Goal: Information Seeking & Learning: Check status

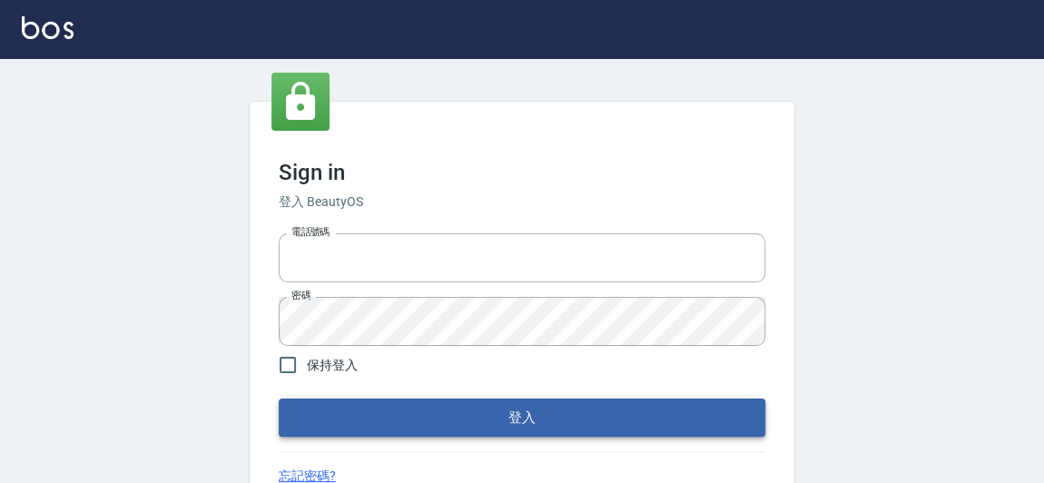
type input "0921567649"
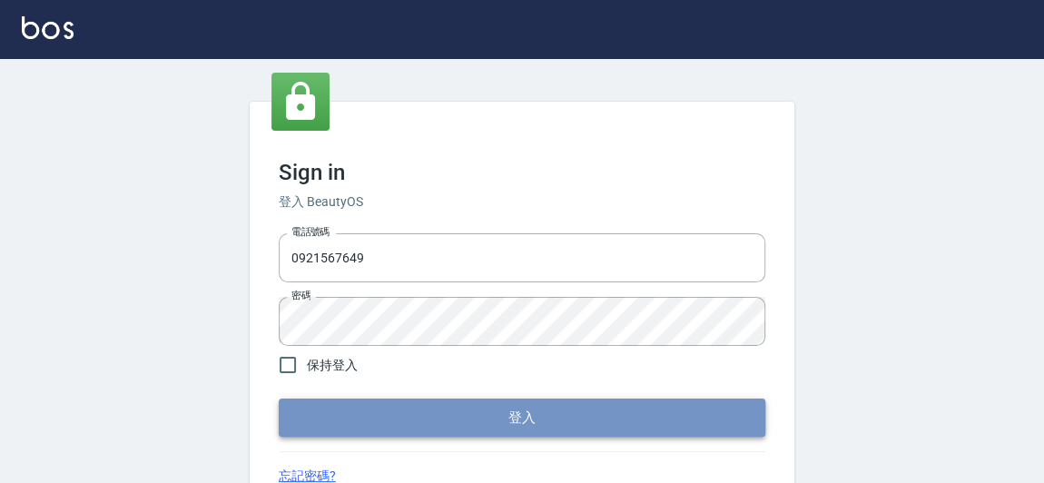
click at [442, 420] on button "登入" at bounding box center [522, 418] width 487 height 38
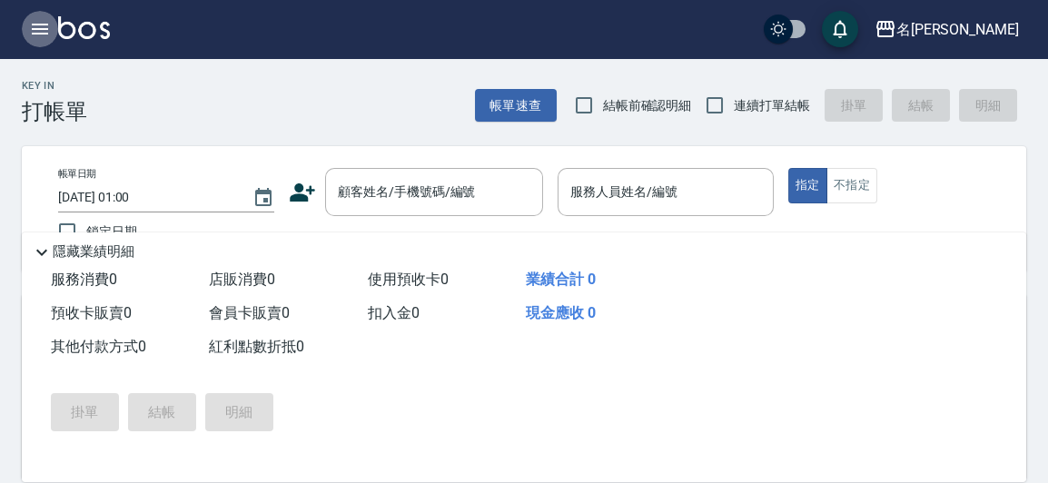
click at [49, 22] on icon "button" at bounding box center [40, 29] width 22 height 22
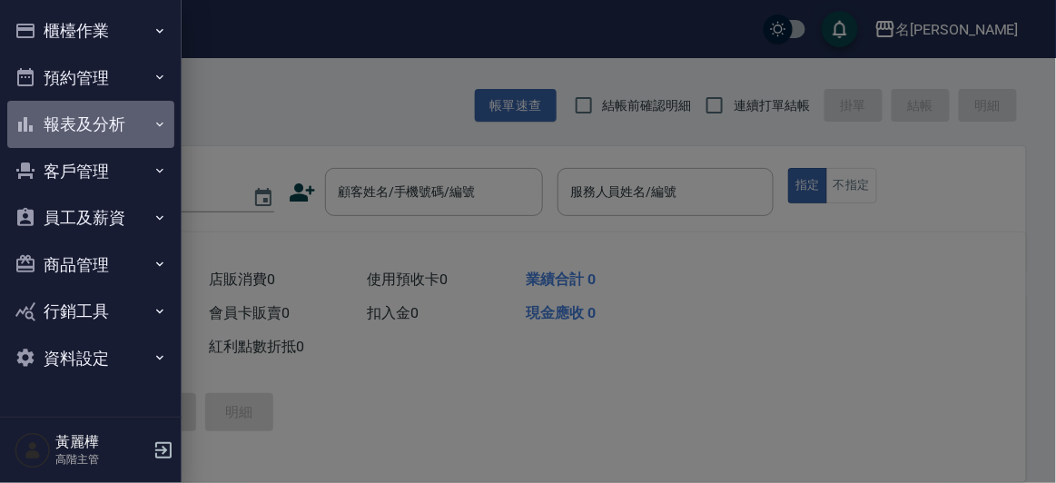
click at [81, 133] on button "報表及分析" at bounding box center [90, 124] width 167 height 47
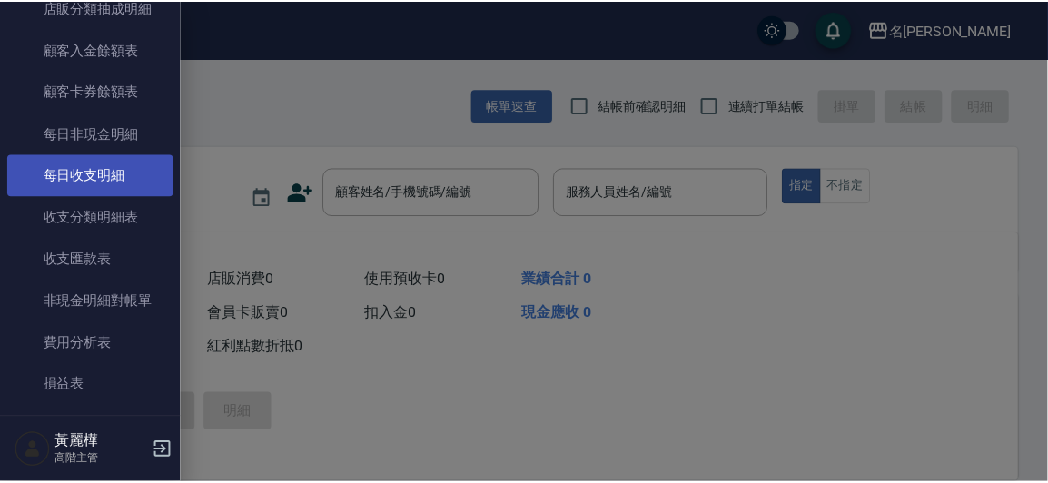
scroll to position [1486, 0]
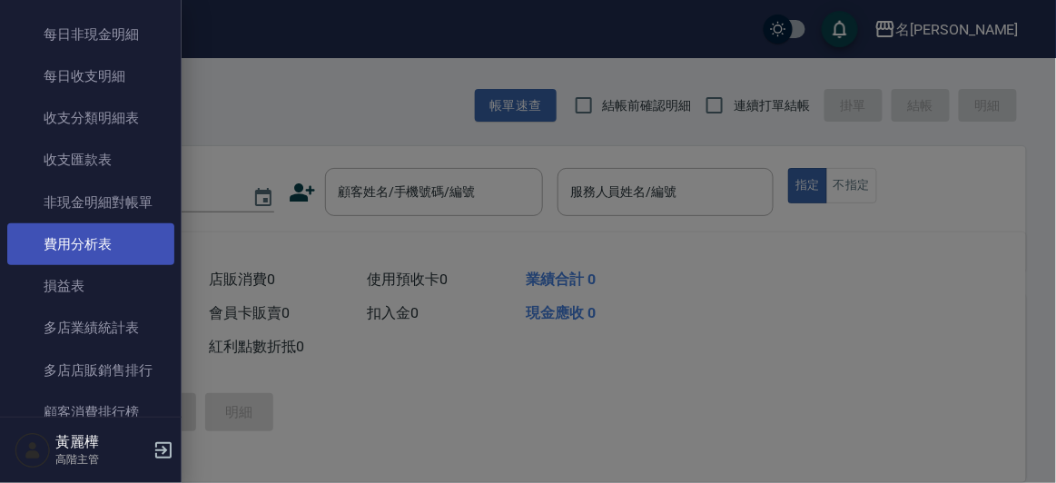
click at [104, 250] on link "費用分析表" at bounding box center [90, 244] width 167 height 42
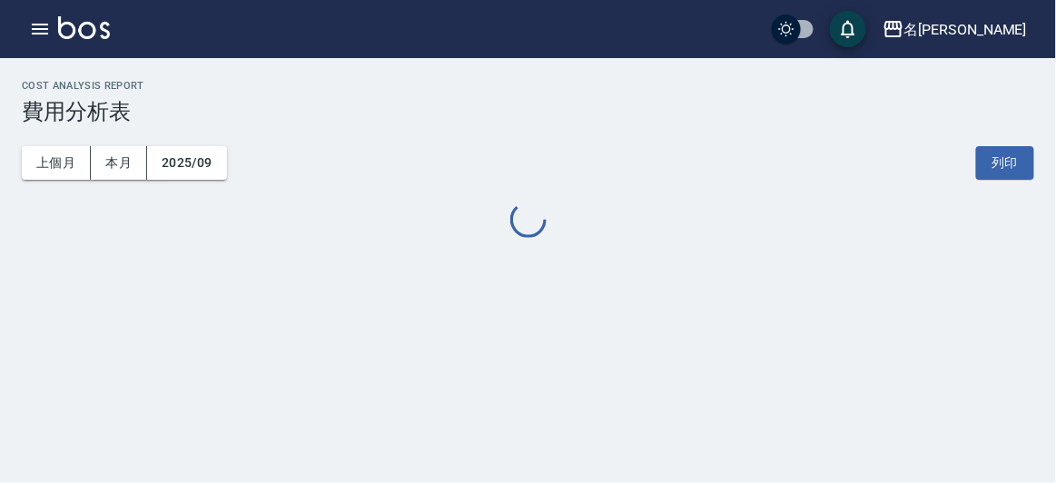
click at [209, 179] on div "上個月 本月 2025/09 列印" at bounding box center [528, 162] width 1013 height 77
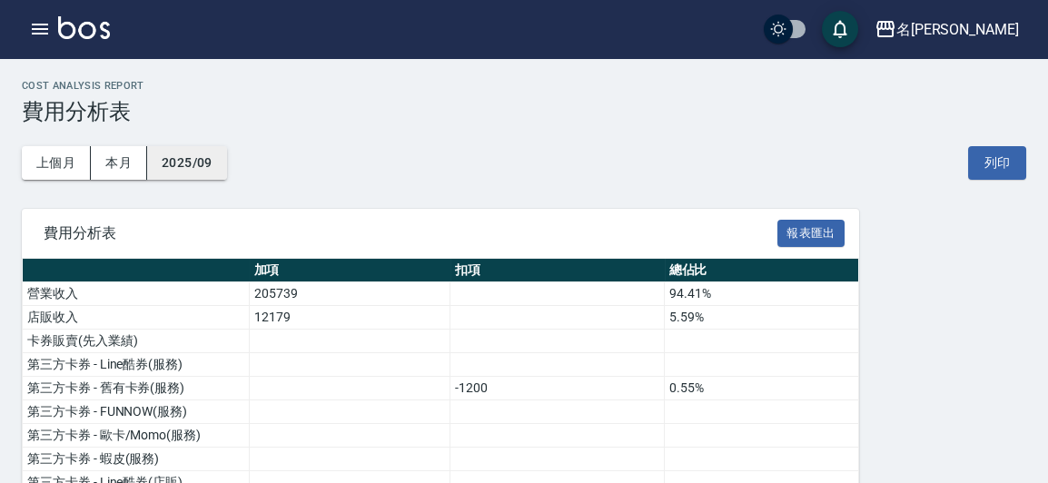
click at [185, 153] on button "2025/09" at bounding box center [187, 163] width 80 height 34
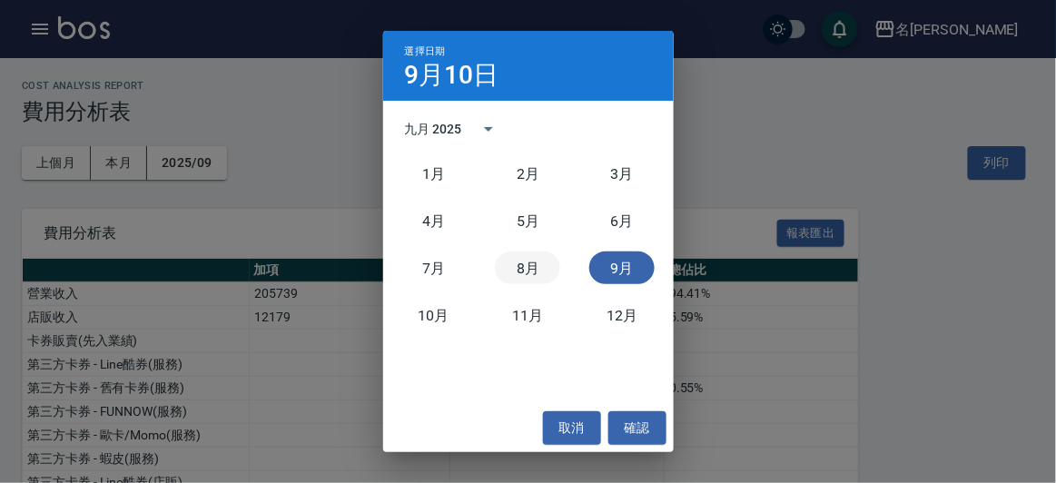
click at [529, 262] on button "8月" at bounding box center [527, 268] width 65 height 33
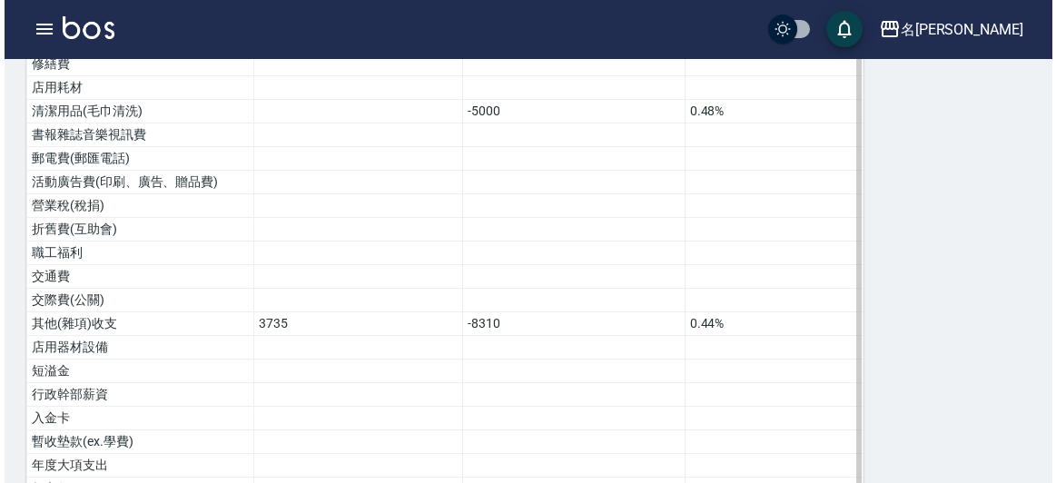
scroll to position [1307, 0]
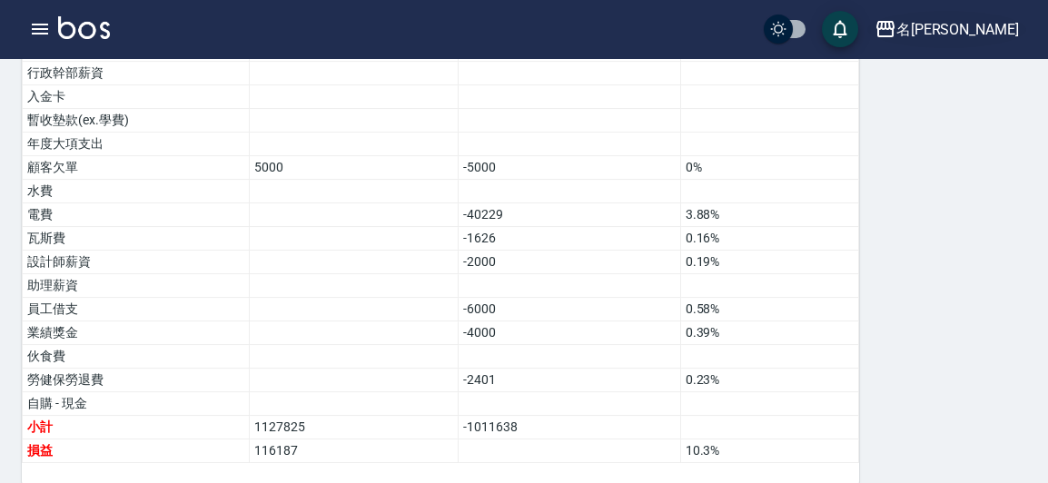
click at [974, 33] on div "名[PERSON_NAME]" at bounding box center [957, 29] width 123 height 23
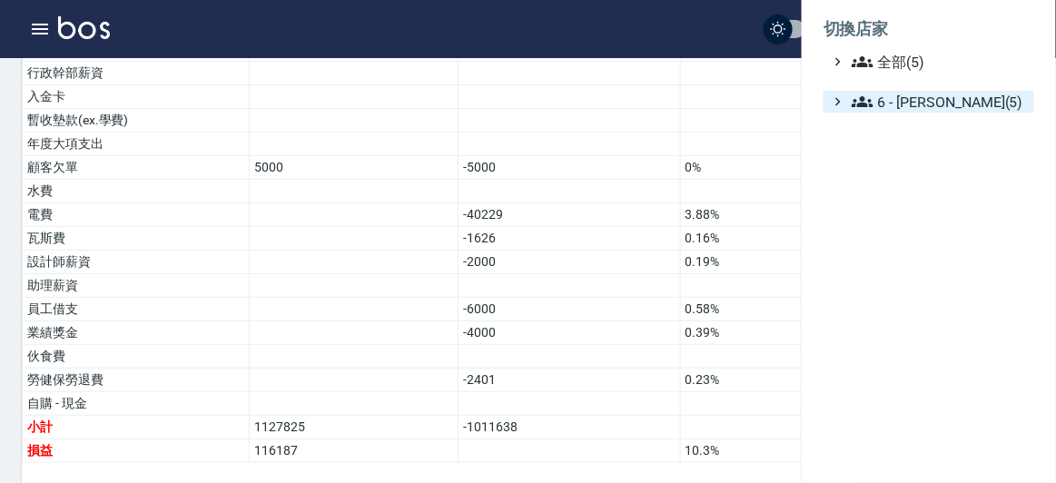
click at [932, 98] on span "6 - [PERSON_NAME](5)" at bounding box center [939, 102] width 175 height 22
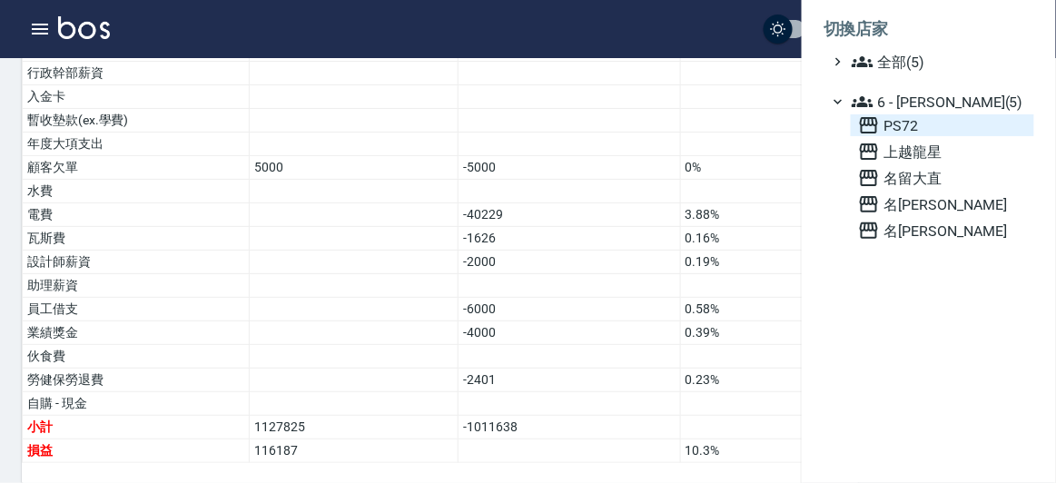
click at [896, 122] on span "PS72" at bounding box center [942, 125] width 169 height 22
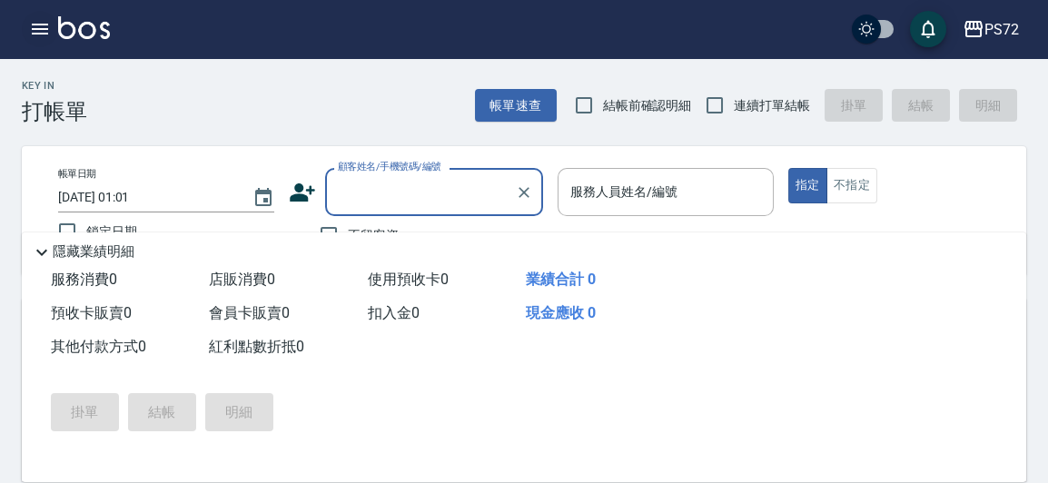
click at [33, 32] on icon "button" at bounding box center [40, 29] width 22 height 22
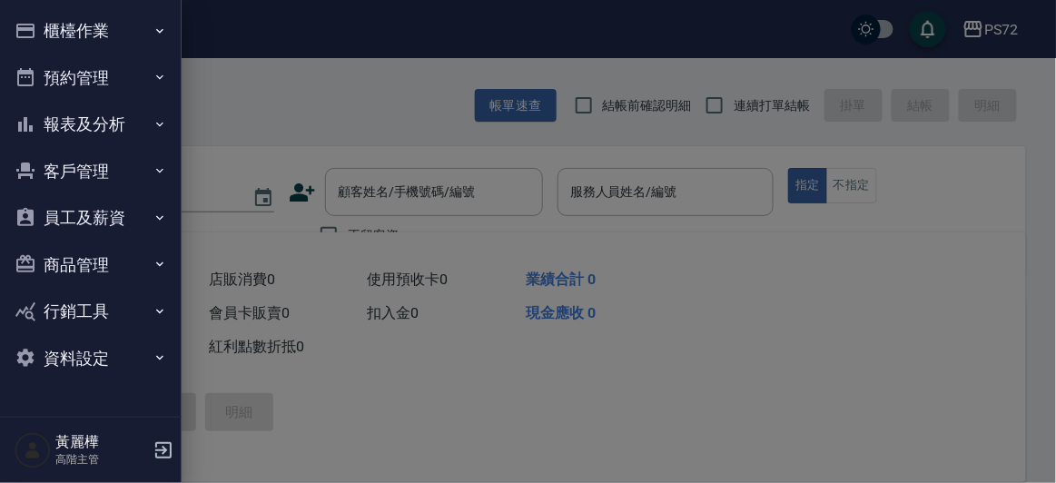
click at [104, 127] on button "報表及分析" at bounding box center [90, 124] width 167 height 47
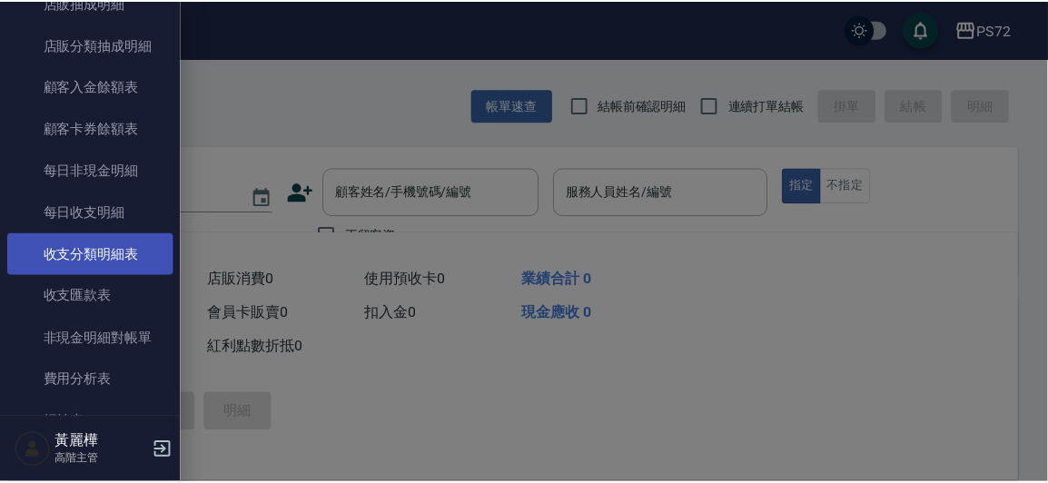
scroll to position [1486, 0]
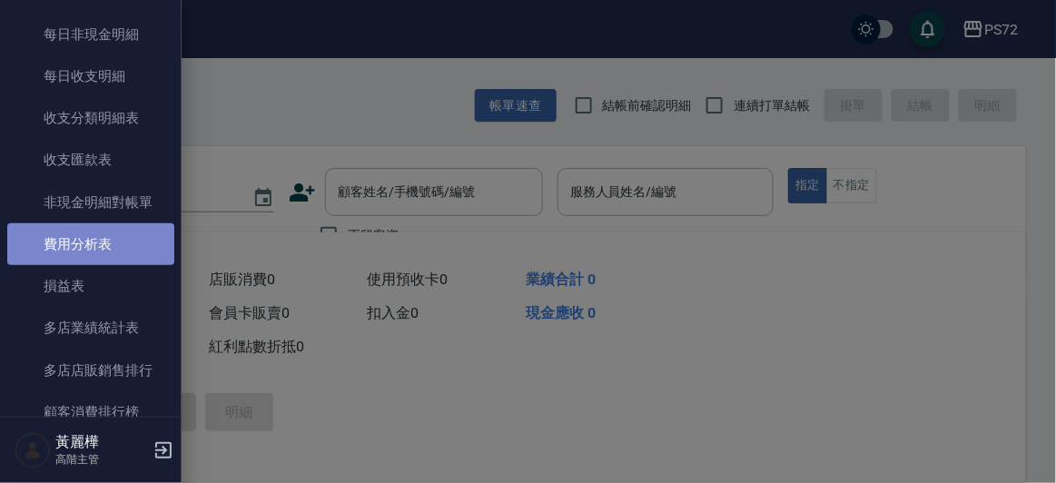
click at [107, 257] on link "費用分析表" at bounding box center [90, 244] width 167 height 42
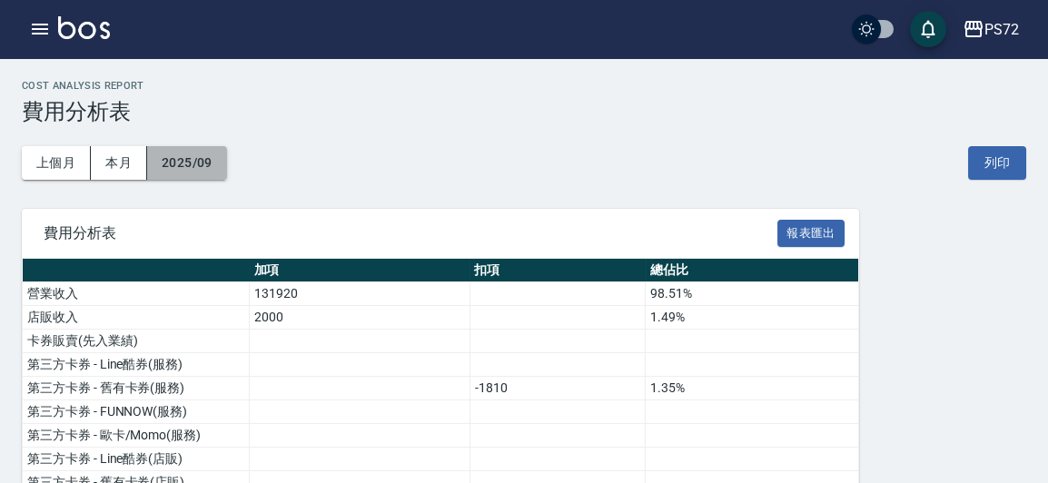
click at [178, 165] on button "2025/09" at bounding box center [187, 163] width 80 height 34
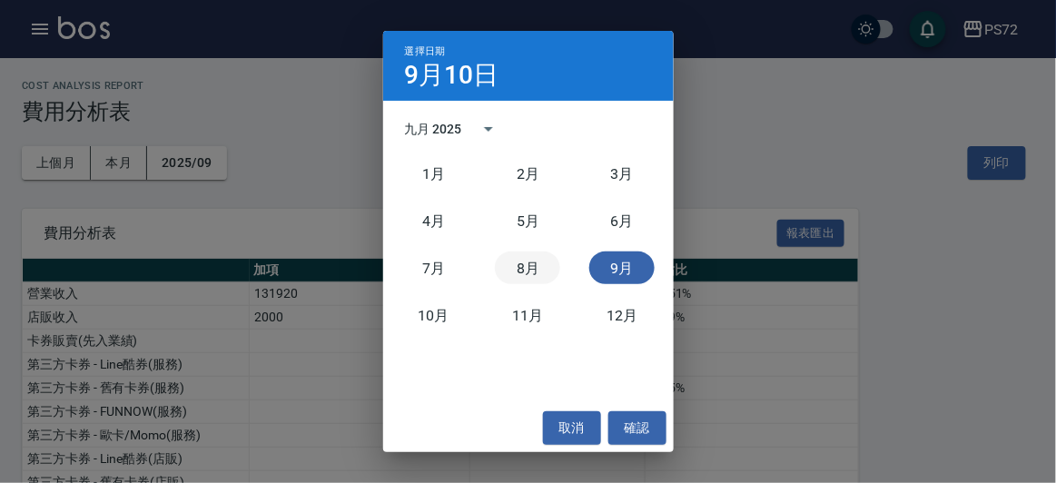
click at [527, 272] on button "8月" at bounding box center [527, 268] width 65 height 33
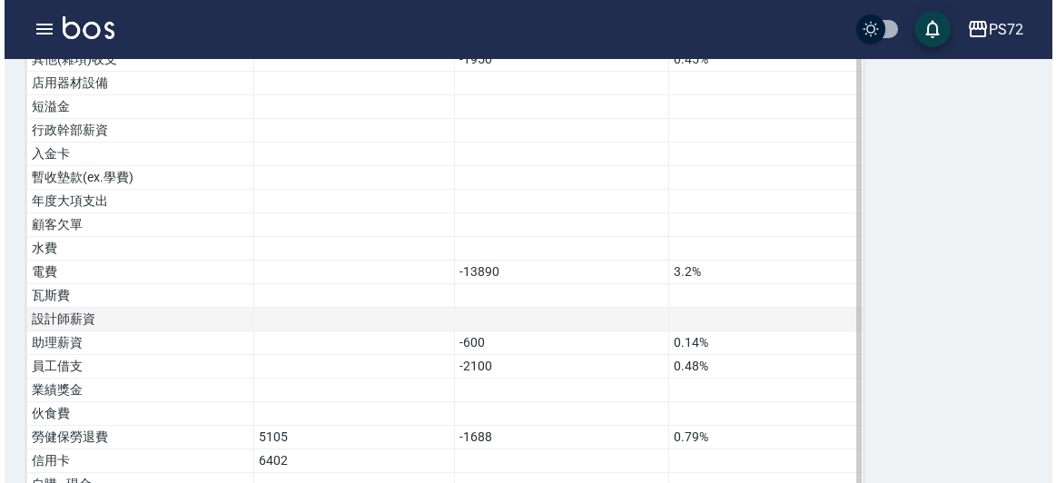
scroll to position [1261, 0]
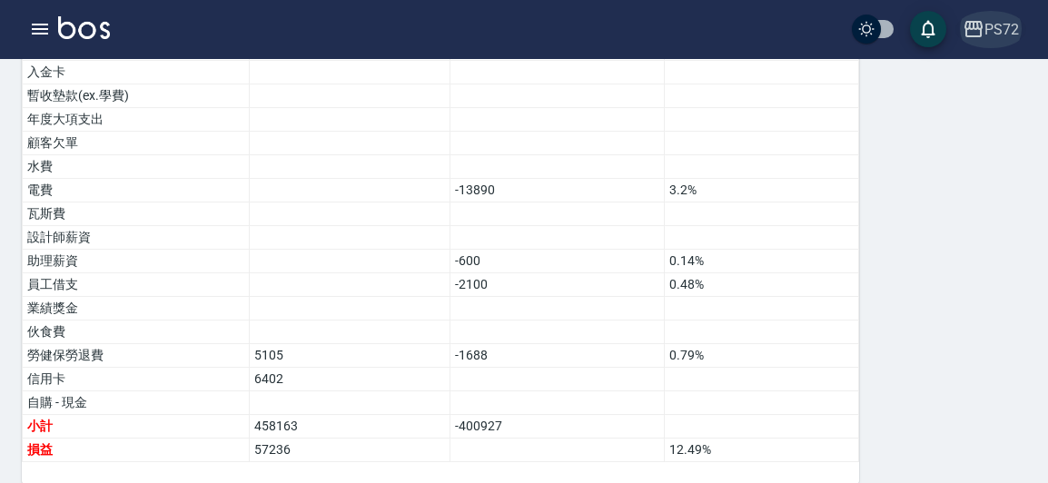
click at [988, 36] on div "PS72" at bounding box center [1001, 29] width 35 height 23
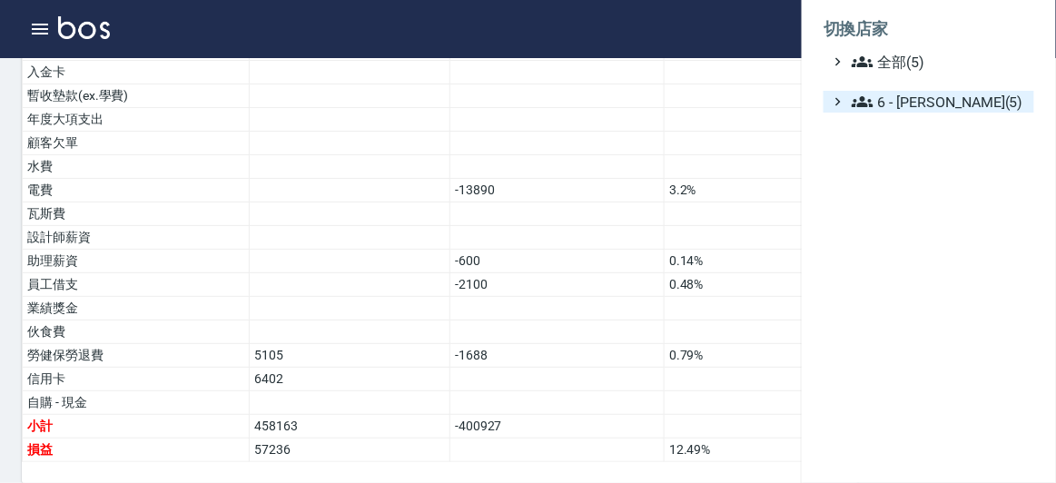
click at [937, 104] on span "6 - 賴明男(5)" at bounding box center [939, 102] width 175 height 22
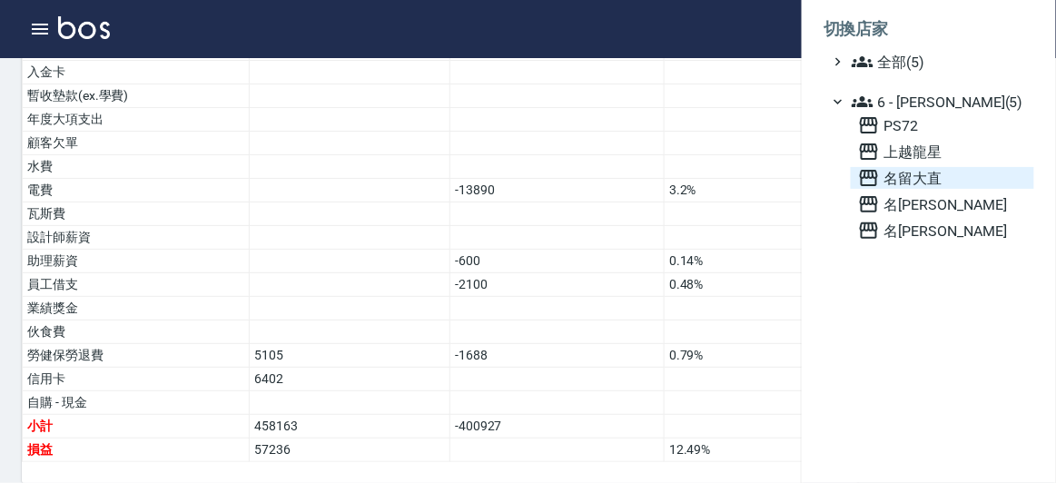
click at [923, 174] on span "名留大直" at bounding box center [942, 178] width 169 height 22
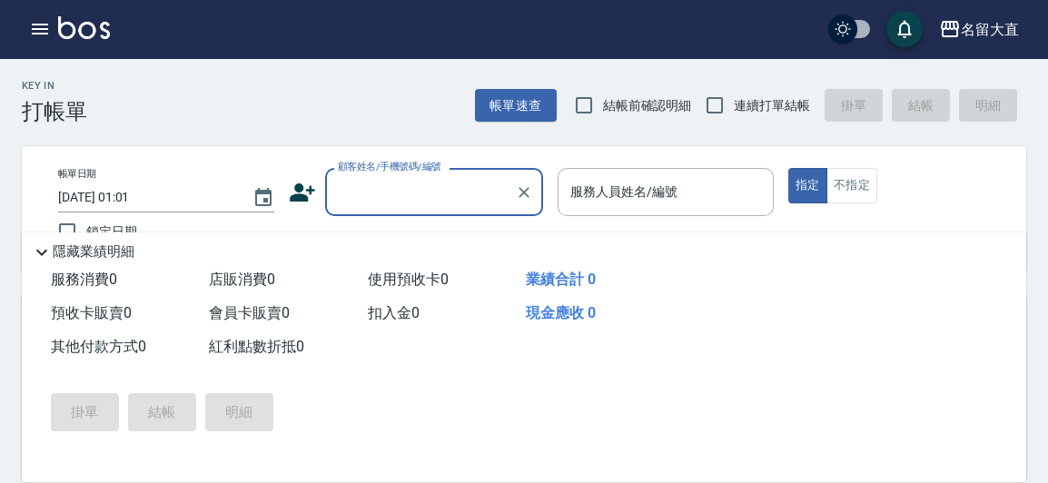
click at [40, 26] on icon "button" at bounding box center [40, 29] width 22 height 22
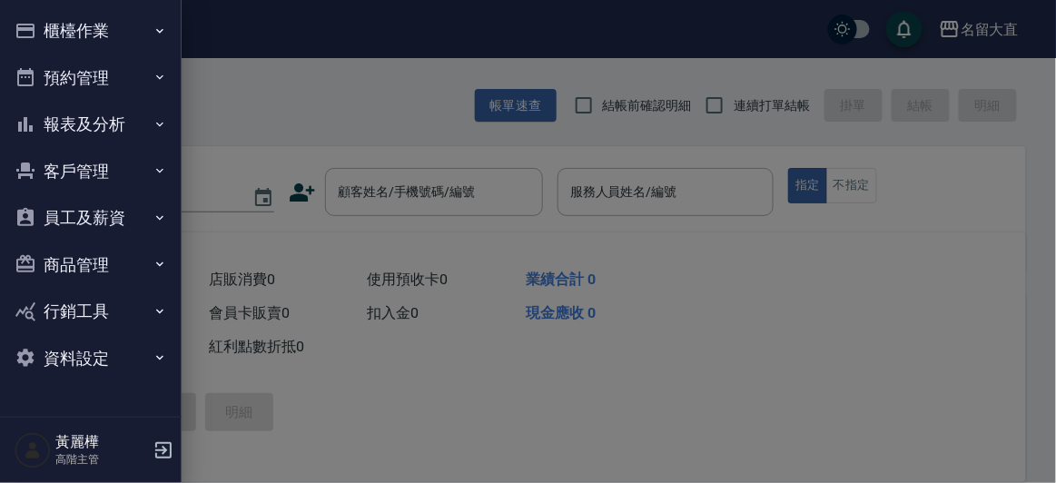
click at [58, 114] on button "報表及分析" at bounding box center [90, 124] width 167 height 47
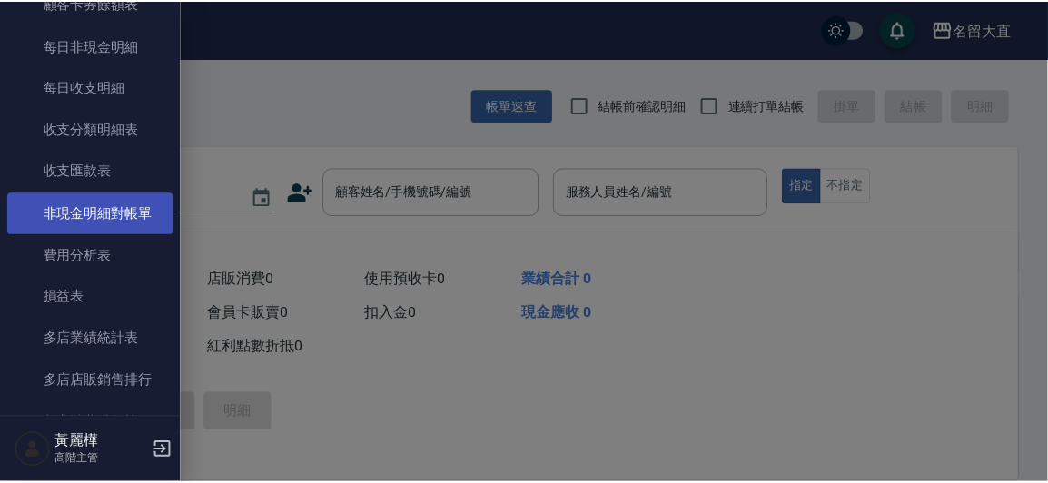
scroll to position [1486, 0]
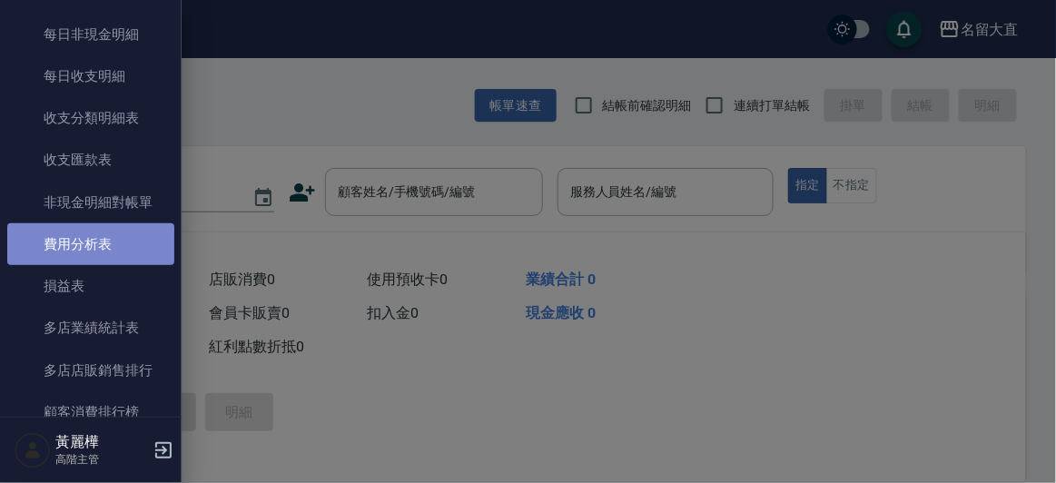
click at [100, 248] on link "費用分析表" at bounding box center [90, 244] width 167 height 42
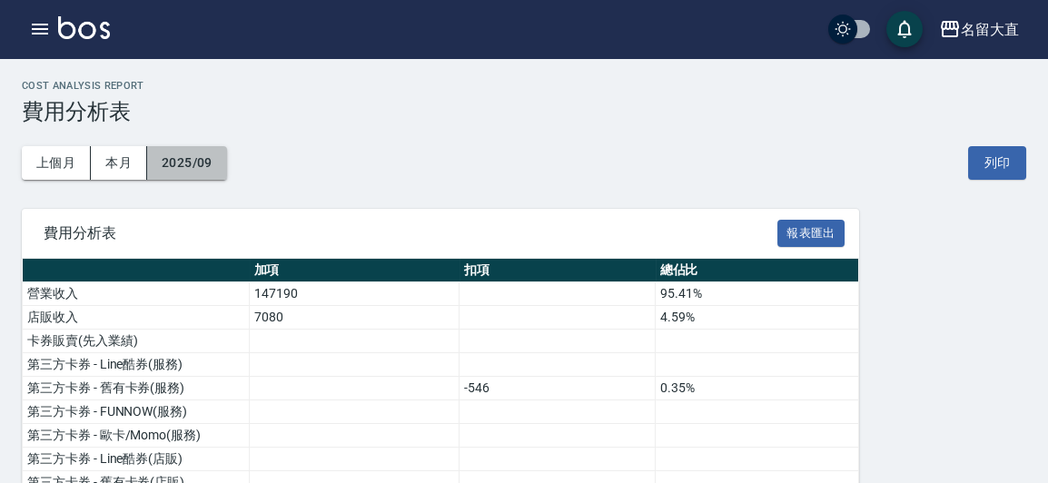
click at [217, 171] on button "2025/09" at bounding box center [187, 163] width 80 height 34
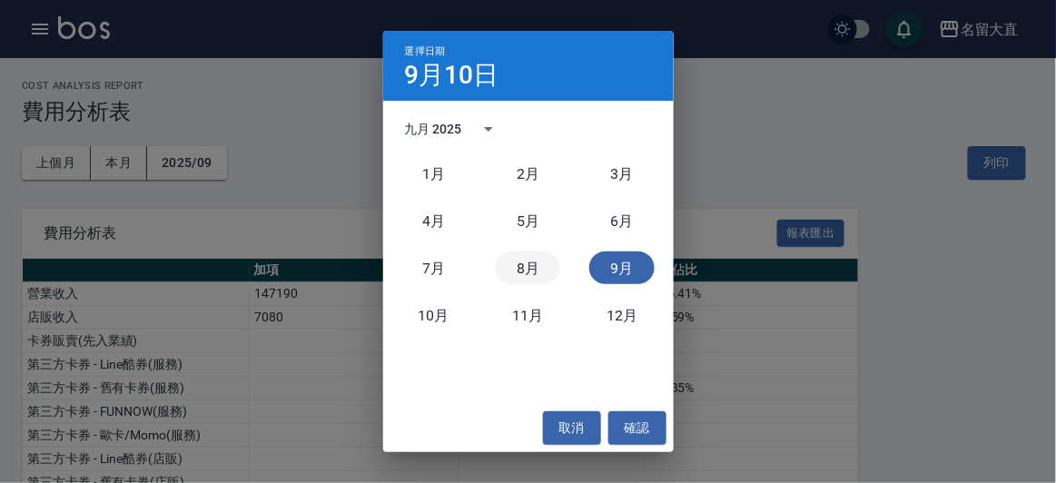
click at [526, 275] on button "8月" at bounding box center [527, 268] width 65 height 33
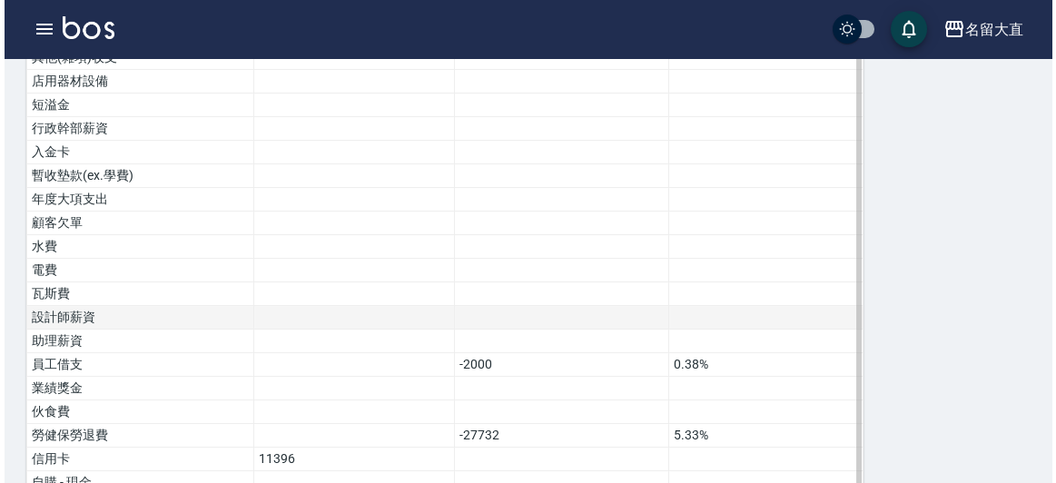
scroll to position [1237, 0]
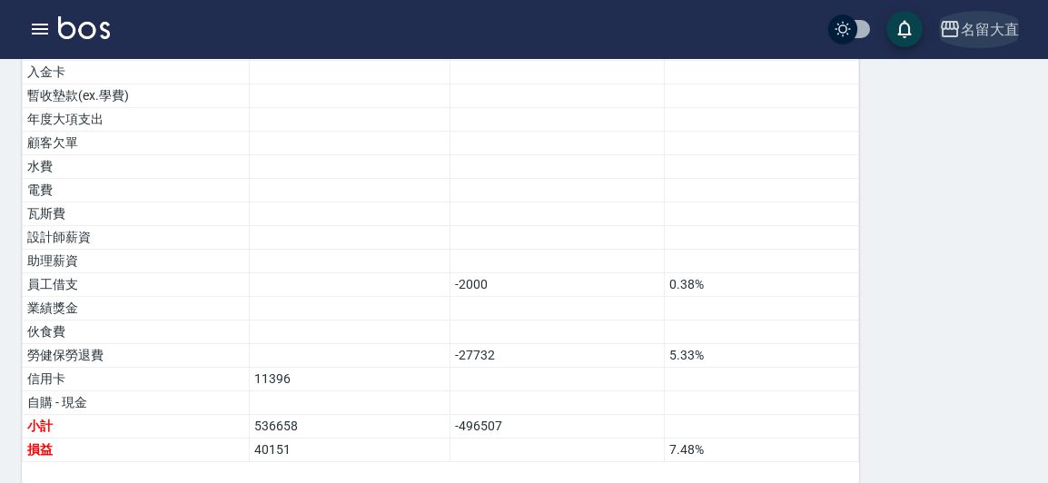
click at [989, 15] on button "名留大直" at bounding box center [979, 29] width 94 height 37
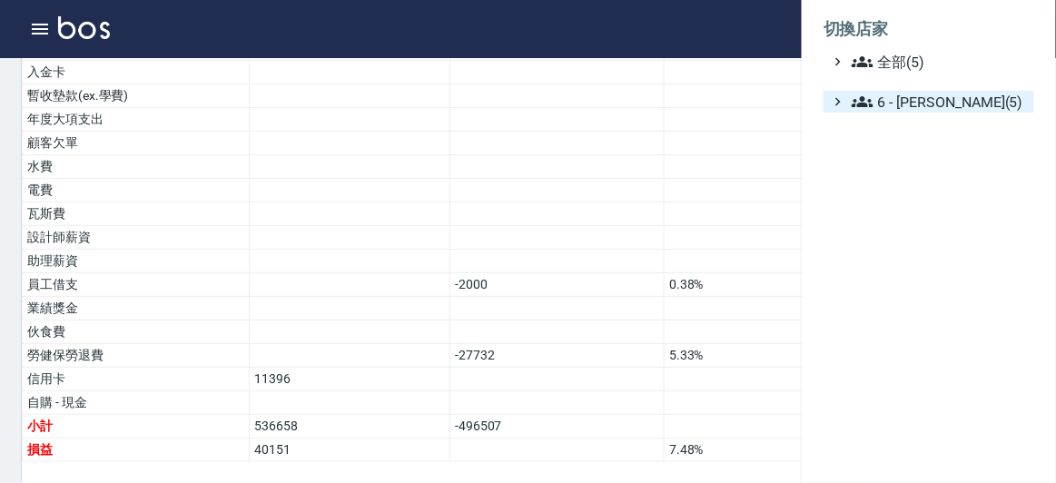
click at [912, 111] on span "6 - [PERSON_NAME](5)" at bounding box center [939, 102] width 175 height 22
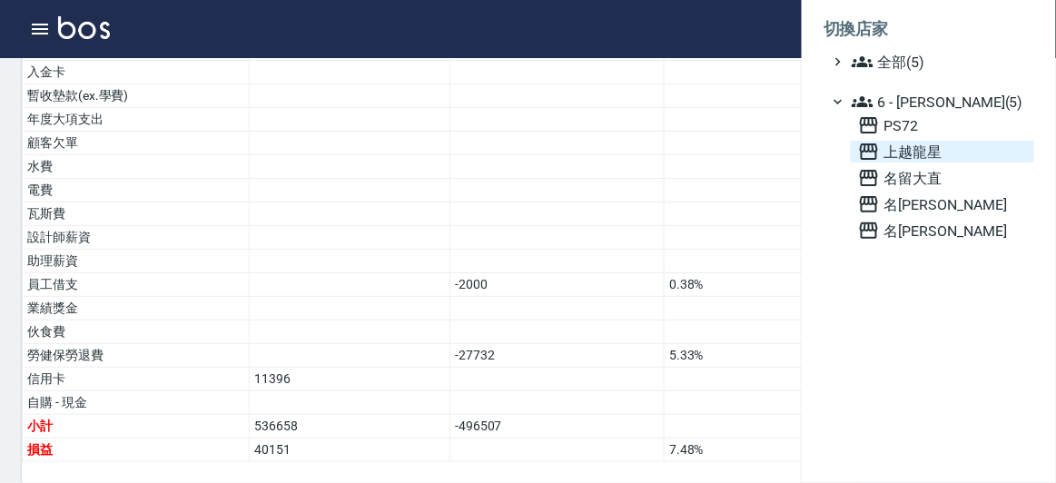
click at [905, 150] on span "上越龍星" at bounding box center [942, 152] width 169 height 22
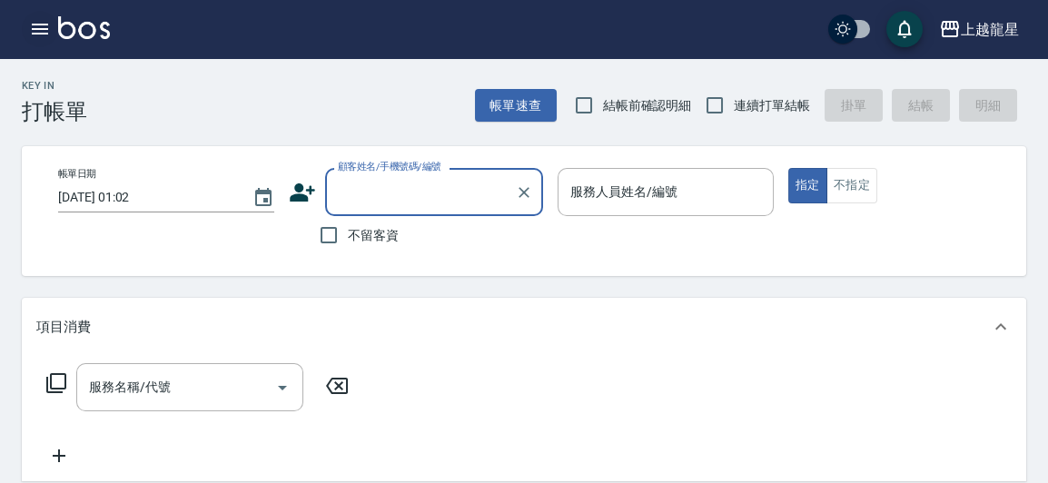
click at [31, 23] on icon "button" at bounding box center [40, 29] width 22 height 22
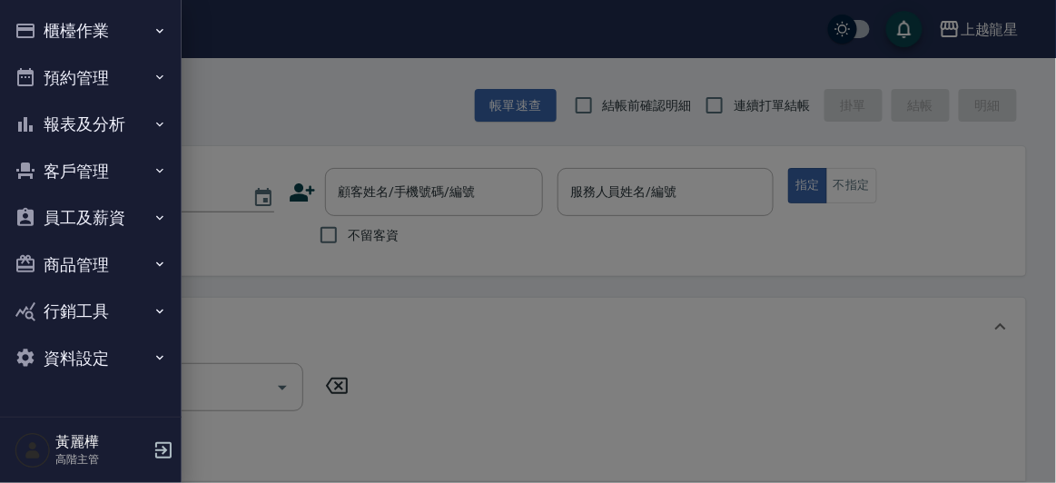
click at [118, 132] on button "報表及分析" at bounding box center [90, 124] width 167 height 47
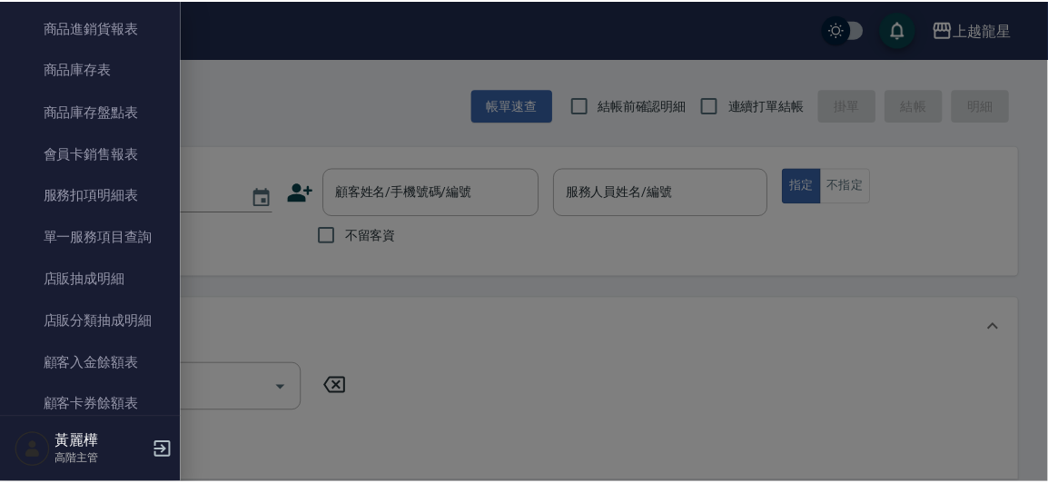
scroll to position [1403, 0]
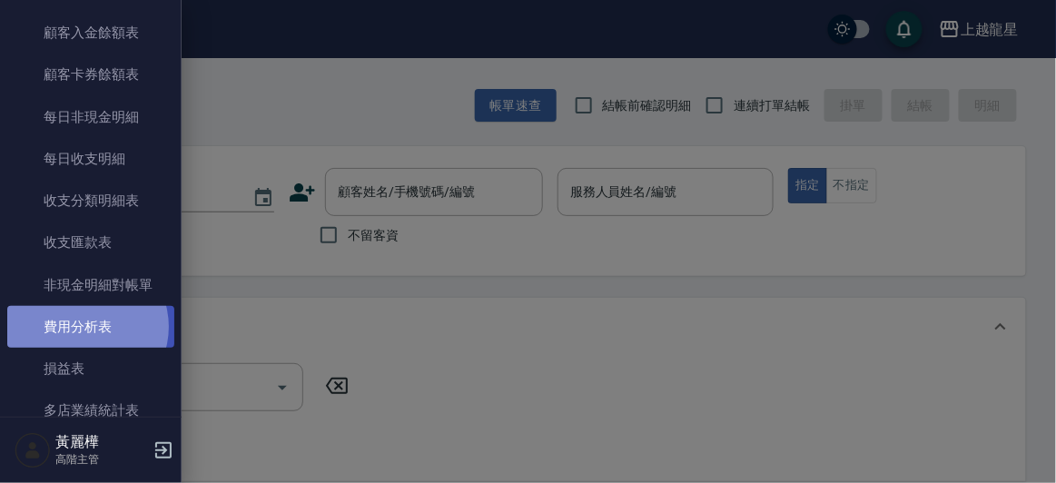
click at [84, 326] on link "費用分析表" at bounding box center [90, 327] width 167 height 42
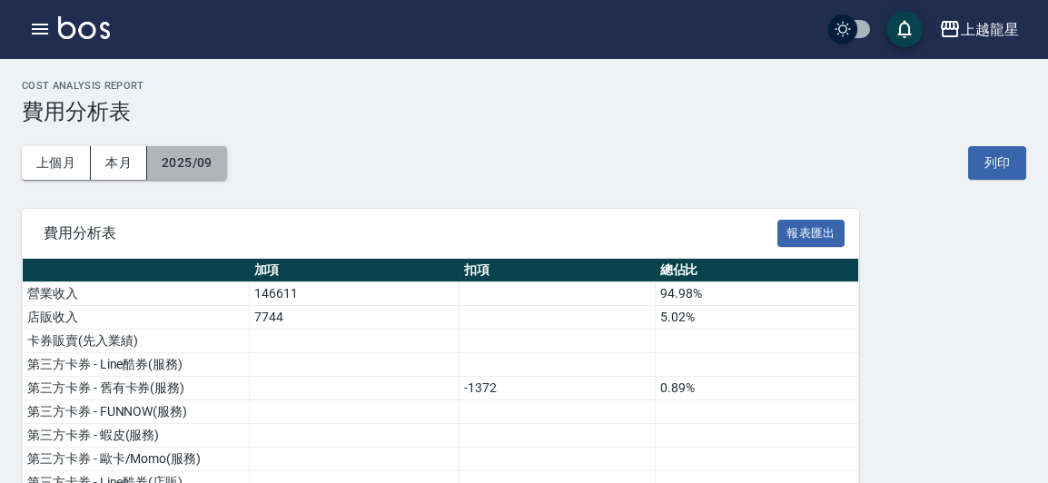
click at [202, 160] on button "2025/09" at bounding box center [187, 163] width 80 height 34
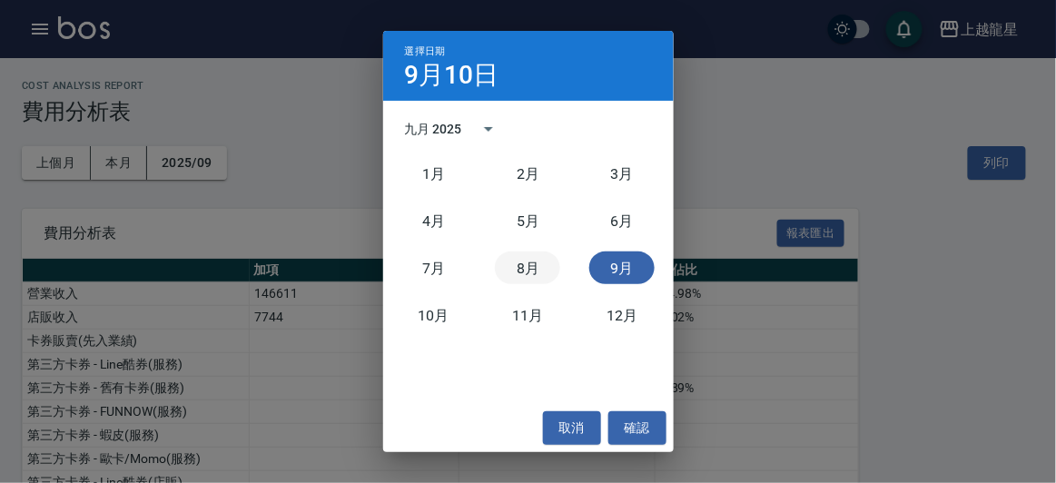
click at [519, 268] on button "8月" at bounding box center [527, 268] width 65 height 33
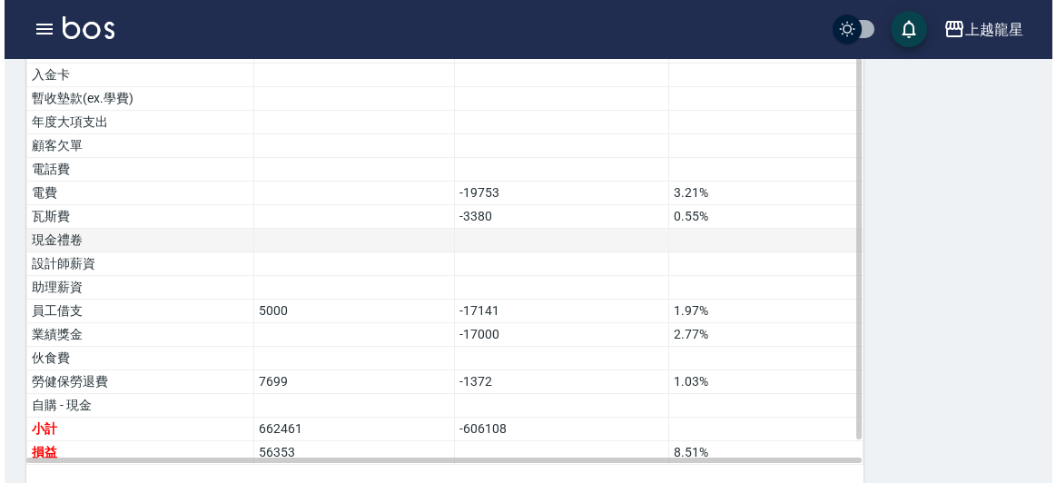
scroll to position [1396, 0]
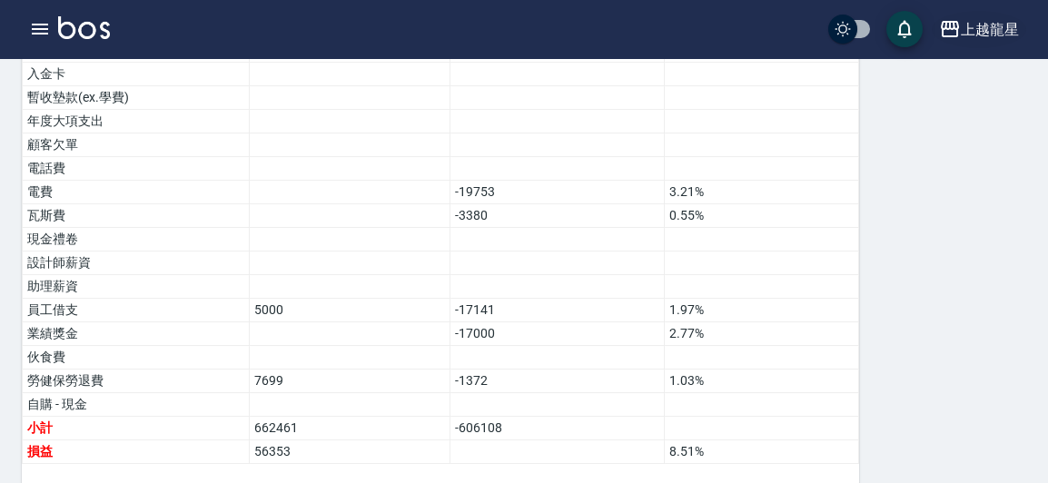
click at [954, 33] on icon "button" at bounding box center [950, 29] width 22 height 22
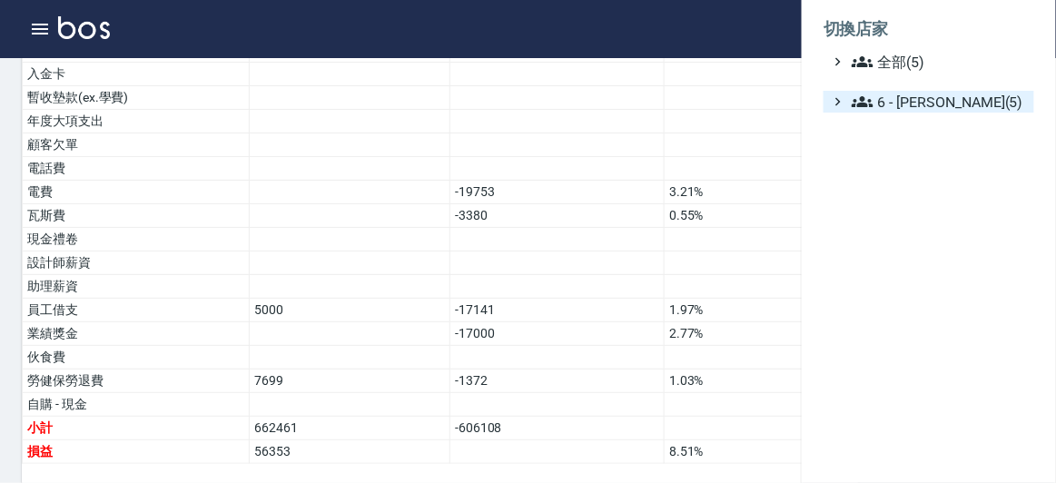
click at [929, 105] on span "6 - 賴明男(5)" at bounding box center [939, 102] width 175 height 22
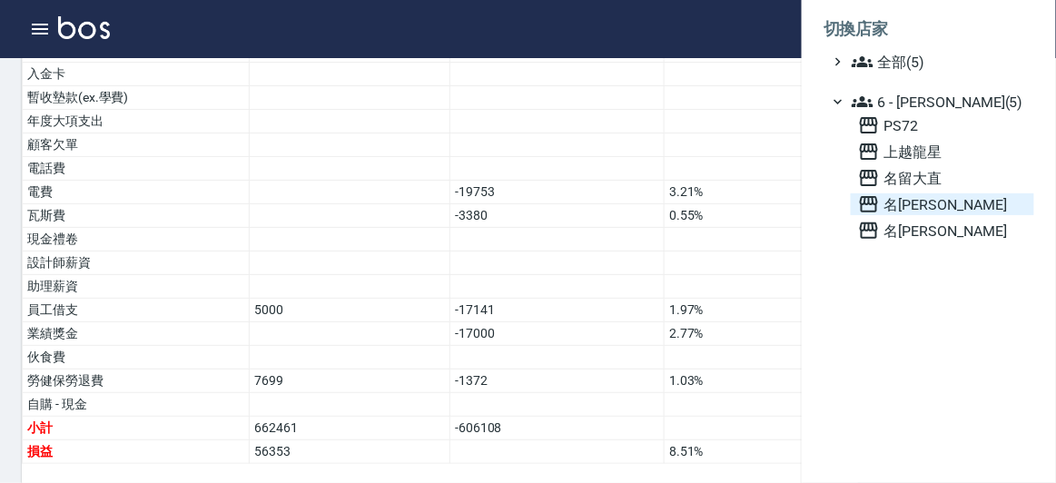
click at [925, 214] on span "名[PERSON_NAME]" at bounding box center [942, 204] width 169 height 22
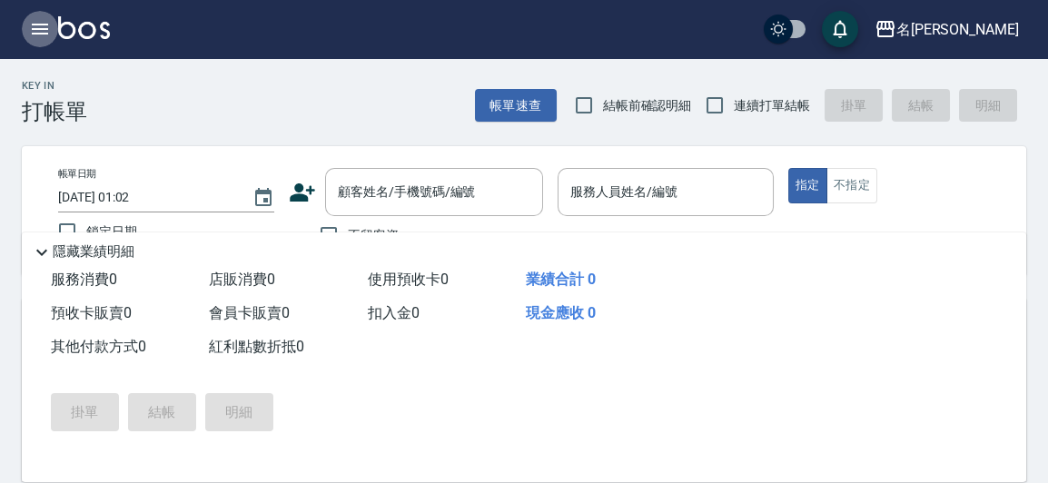
click at [37, 31] on icon "button" at bounding box center [40, 29] width 22 height 22
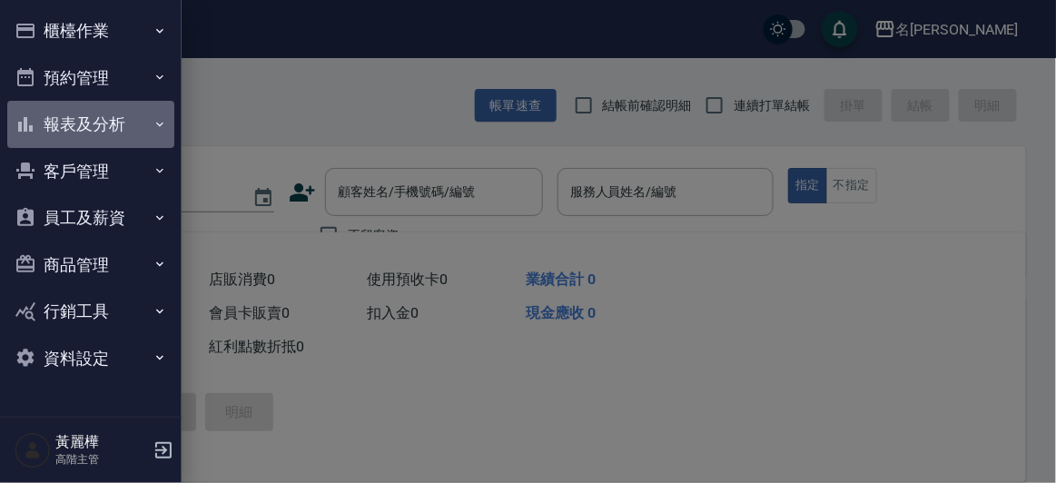
click at [104, 126] on button "報表及分析" at bounding box center [90, 124] width 167 height 47
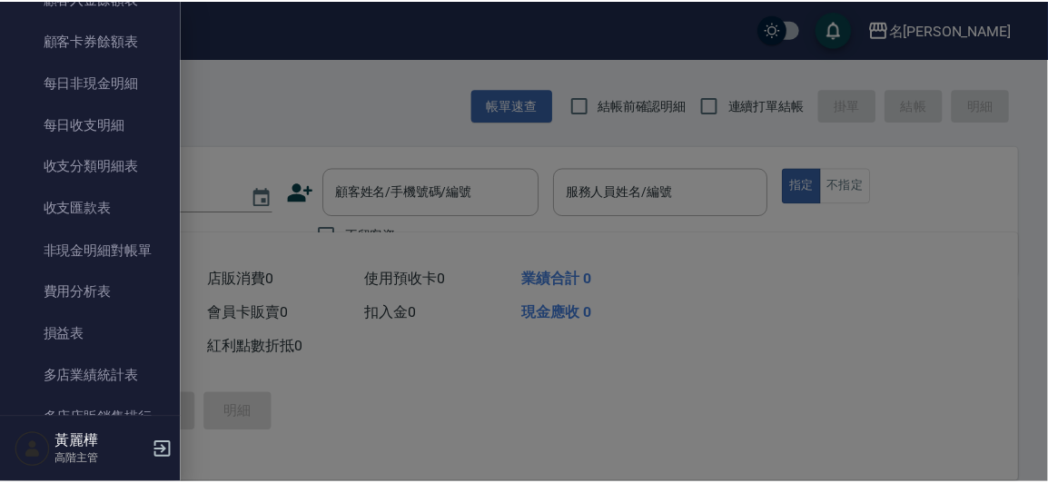
scroll to position [1393, 0]
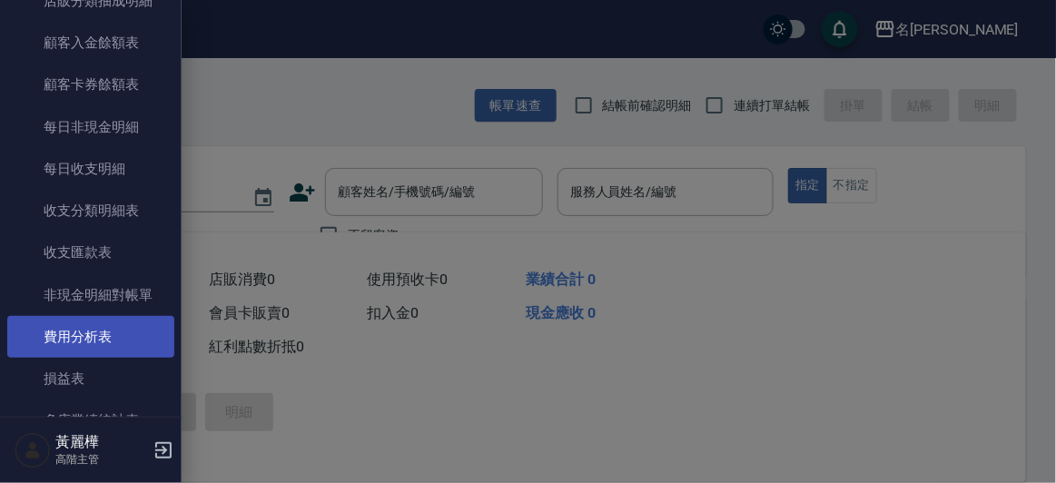
click at [74, 335] on link "費用分析表" at bounding box center [90, 337] width 167 height 42
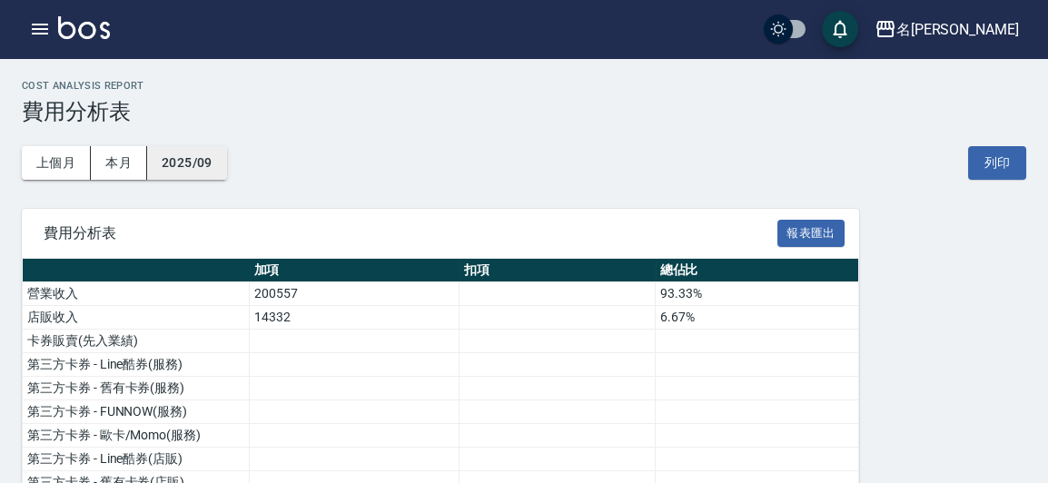
click at [212, 164] on button "2025/09" at bounding box center [187, 163] width 80 height 34
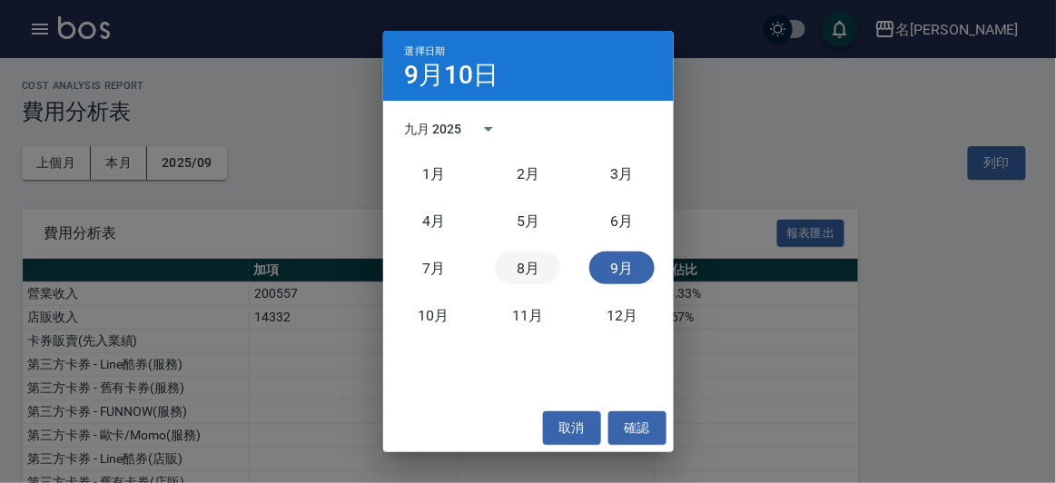
click at [525, 271] on button "8月" at bounding box center [527, 268] width 65 height 33
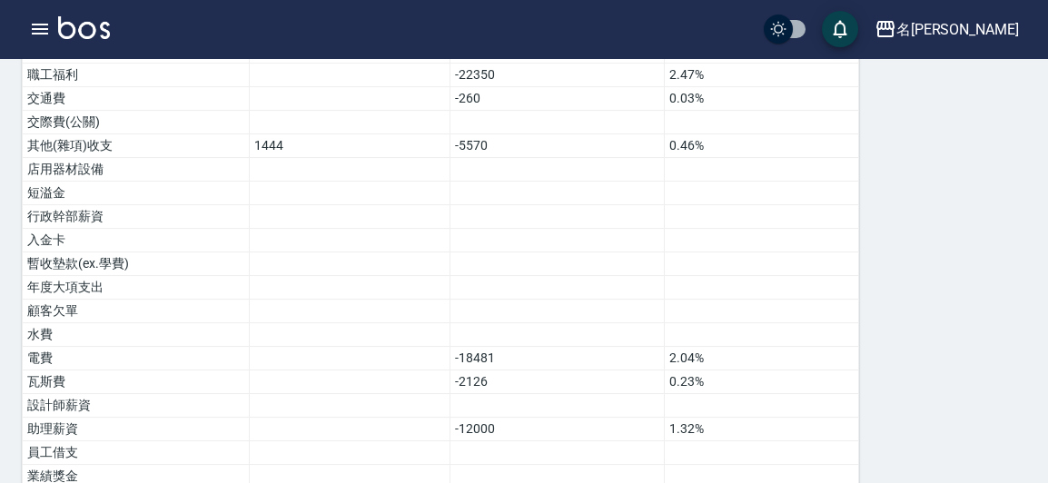
scroll to position [1155, 0]
